Goal: Task Accomplishment & Management: Manage account settings

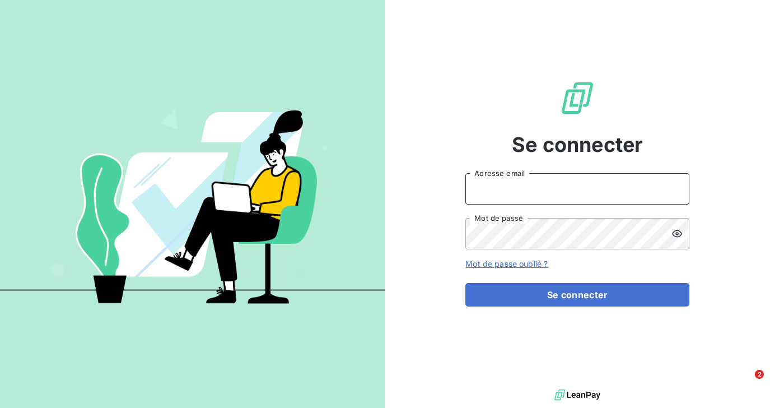
click at [498, 189] on input "Adresse email" at bounding box center [577, 188] width 224 height 31
type input "[EMAIL_ADDRESS][DOMAIN_NAME]"
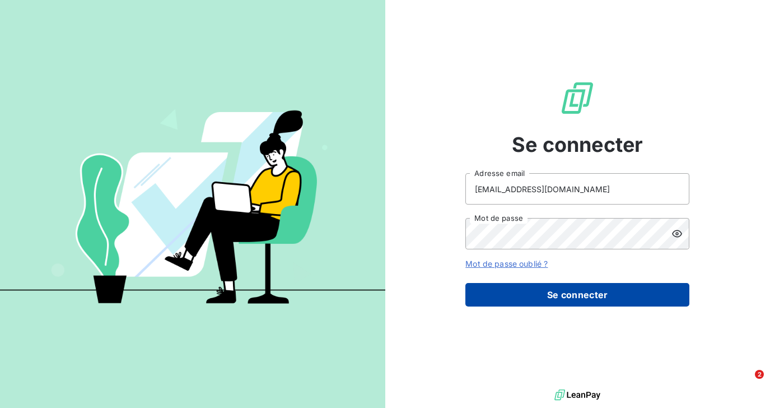
click at [521, 299] on button "Se connecter" at bounding box center [577, 295] width 224 height 24
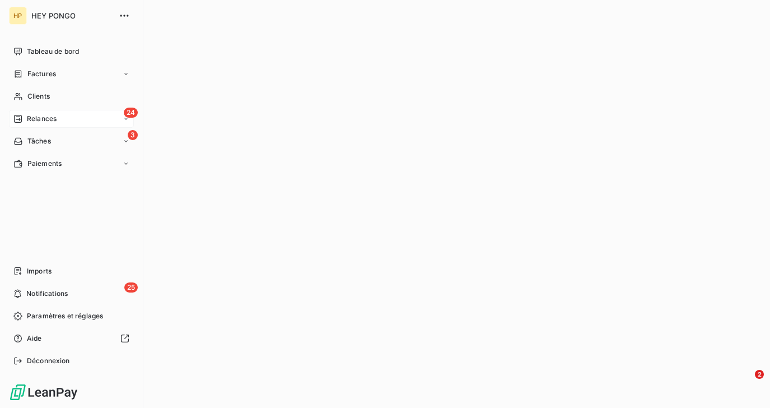
click at [63, 114] on div "24 Relances" at bounding box center [71, 119] width 125 height 18
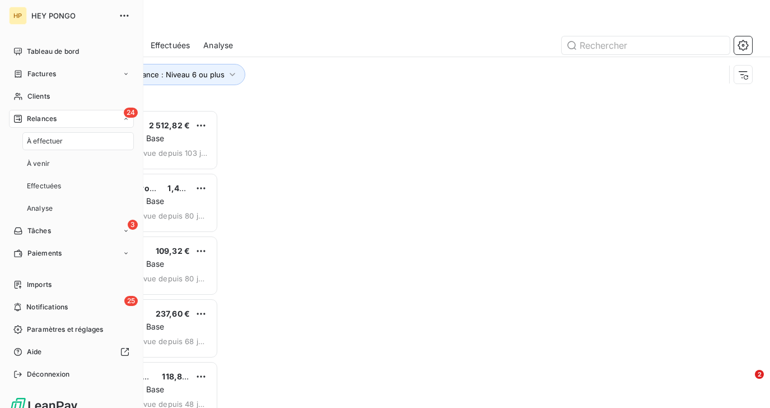
scroll to position [298, 164]
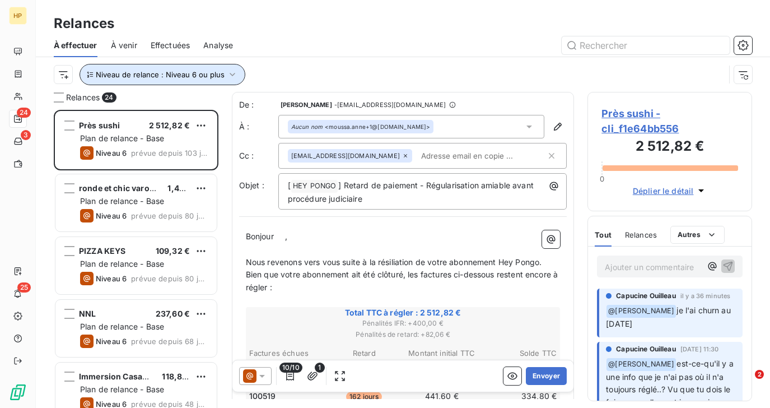
click at [175, 74] on span "Niveau de relance : Niveau 6 ou plus" at bounding box center [160, 74] width 129 height 9
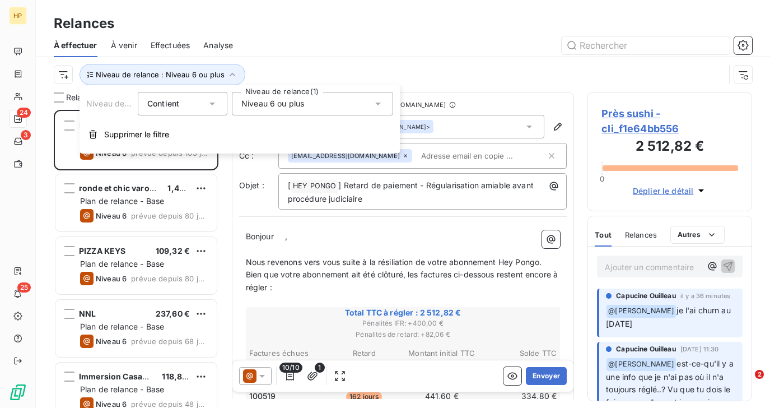
click at [276, 106] on span "Niveau 6 ou plus" at bounding box center [272, 103] width 63 height 11
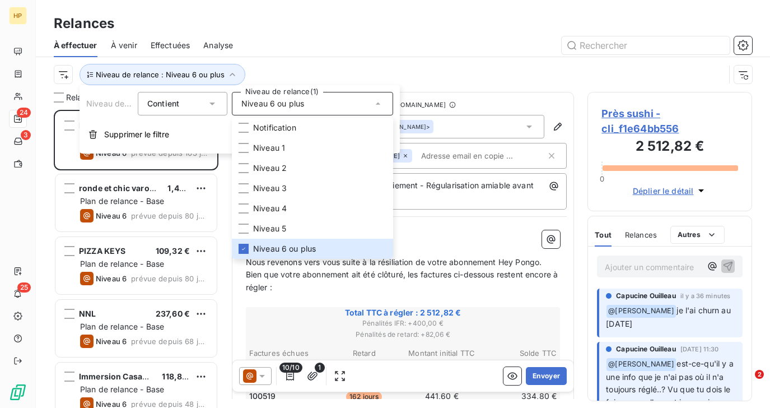
click at [302, 54] on div "À effectuer À venir Effectuées Analyse" at bounding box center [403, 46] width 734 height 24
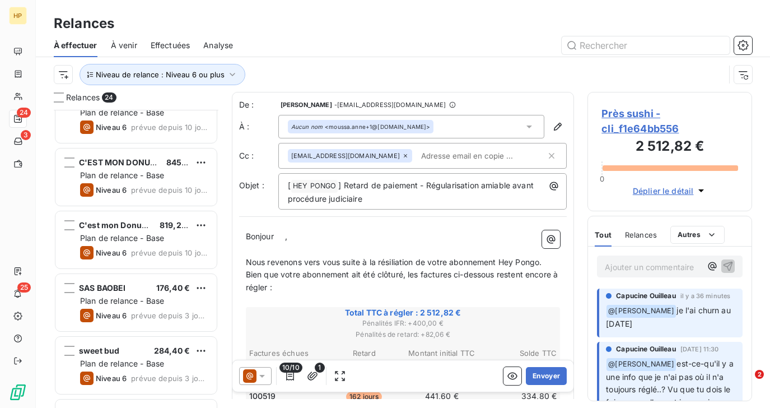
scroll to position [1208, 0]
